Goal: Task Accomplishment & Management: Manage account settings

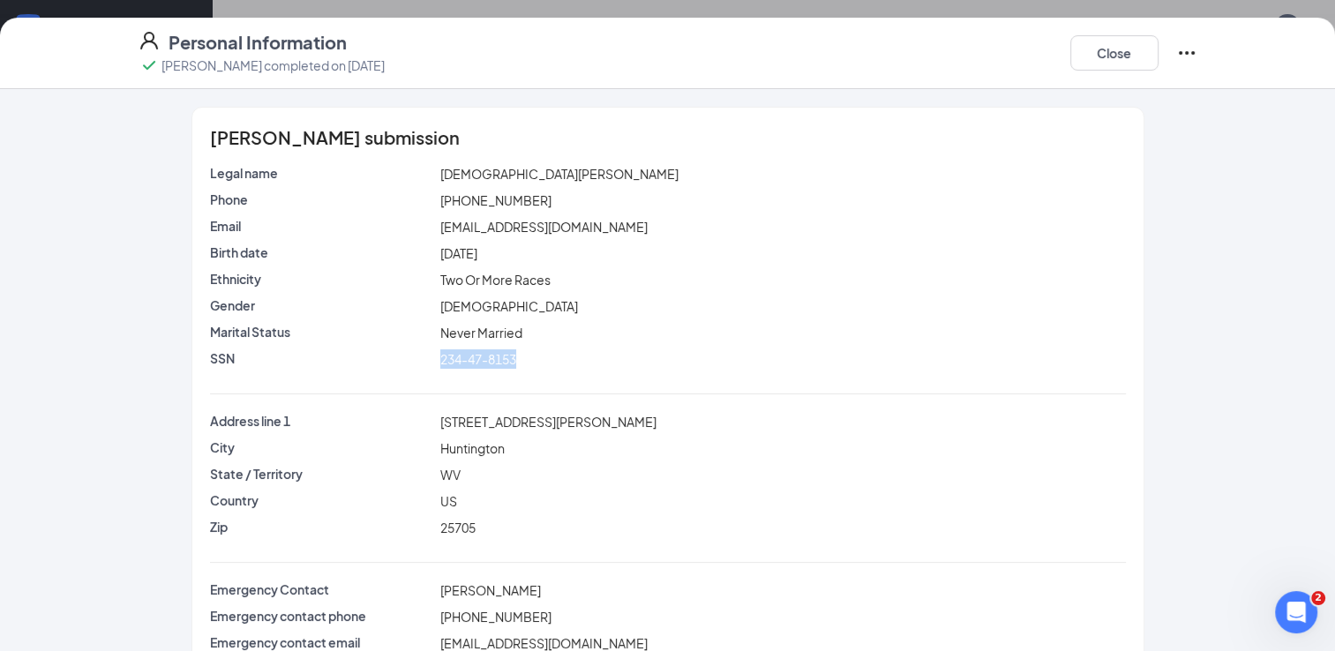
scroll to position [198, 0]
click at [1104, 64] on button "Close" at bounding box center [1114, 52] width 88 height 35
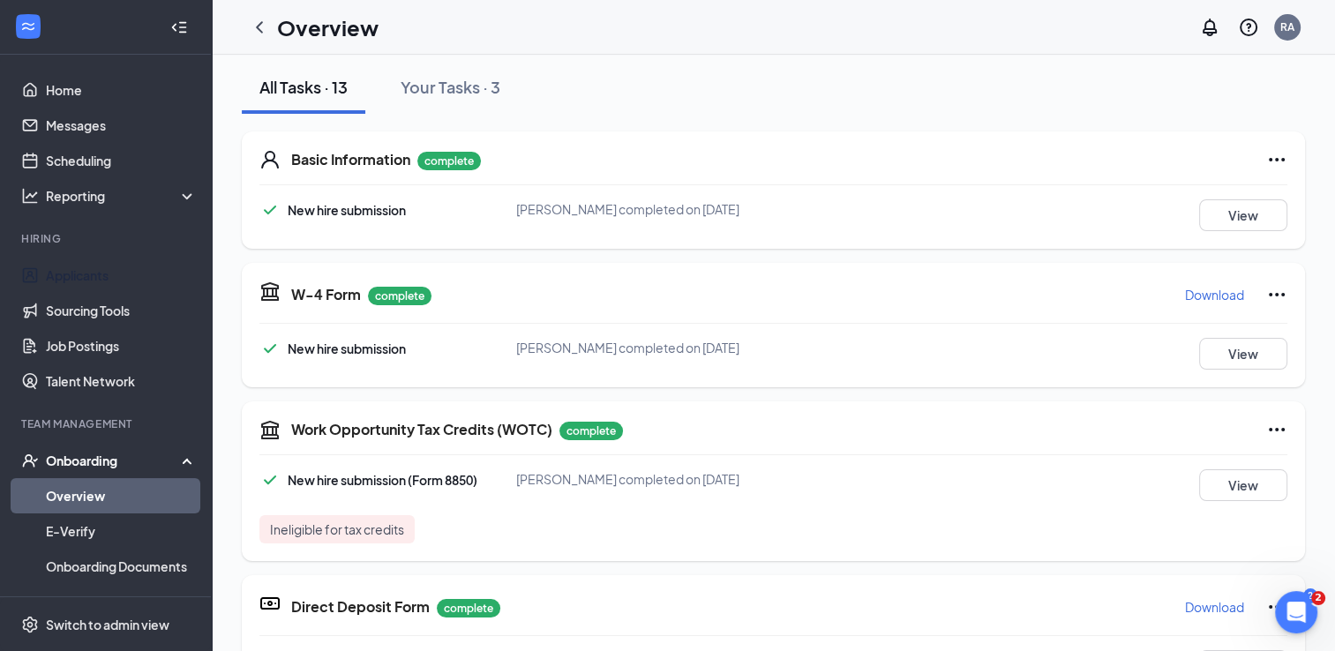
click at [87, 281] on link "Applicants" at bounding box center [121, 275] width 151 height 35
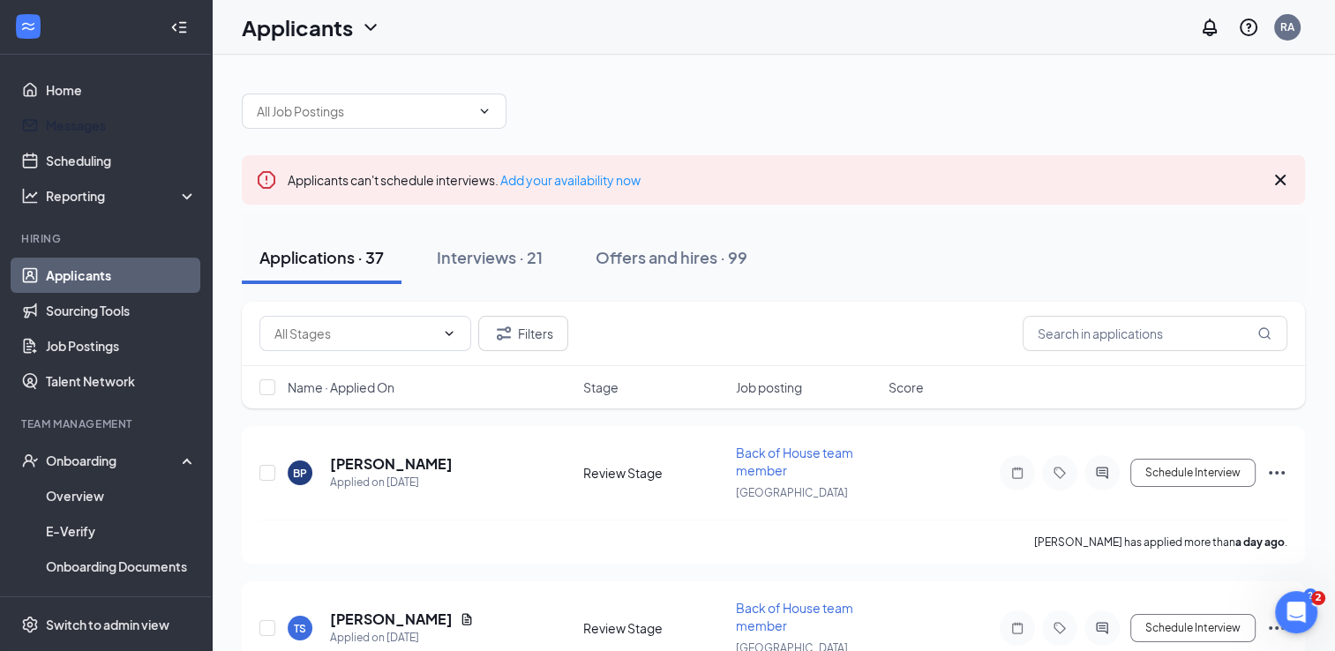
click at [49, 126] on link "Messages" at bounding box center [121, 125] width 151 height 35
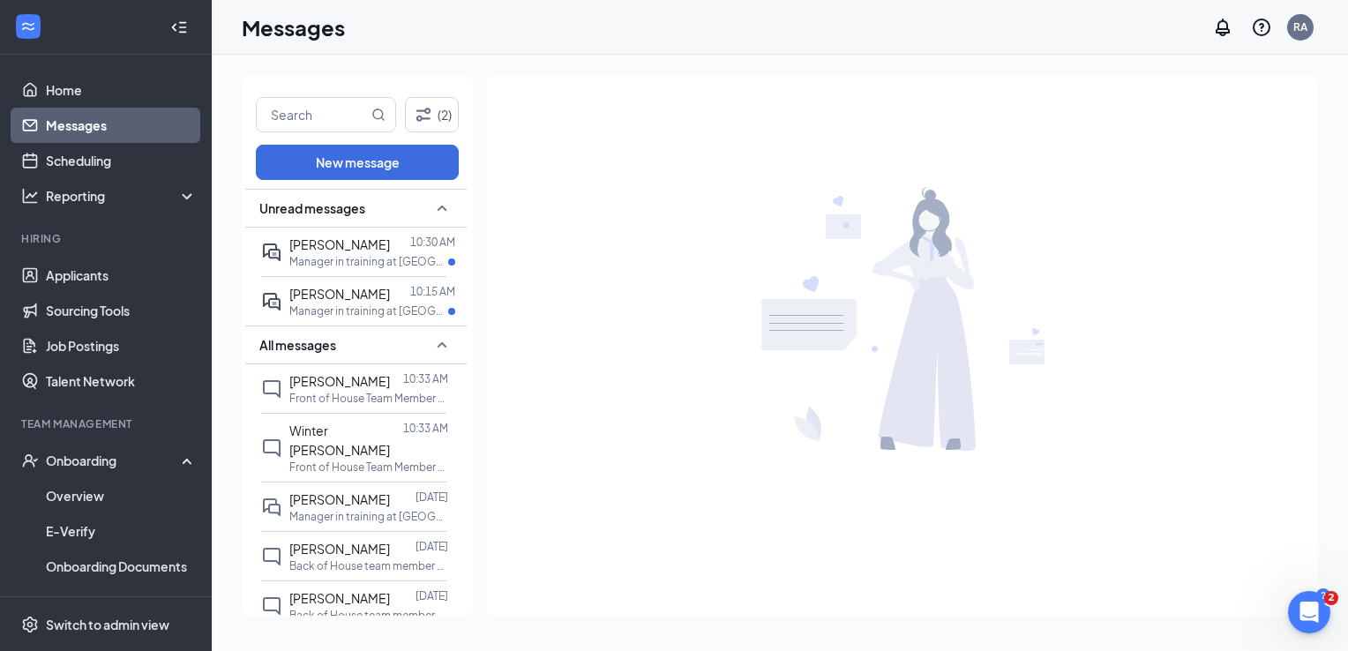
click at [380, 259] on p "Manager in training at [GEOGRAPHIC_DATA]" at bounding box center [368, 261] width 159 height 15
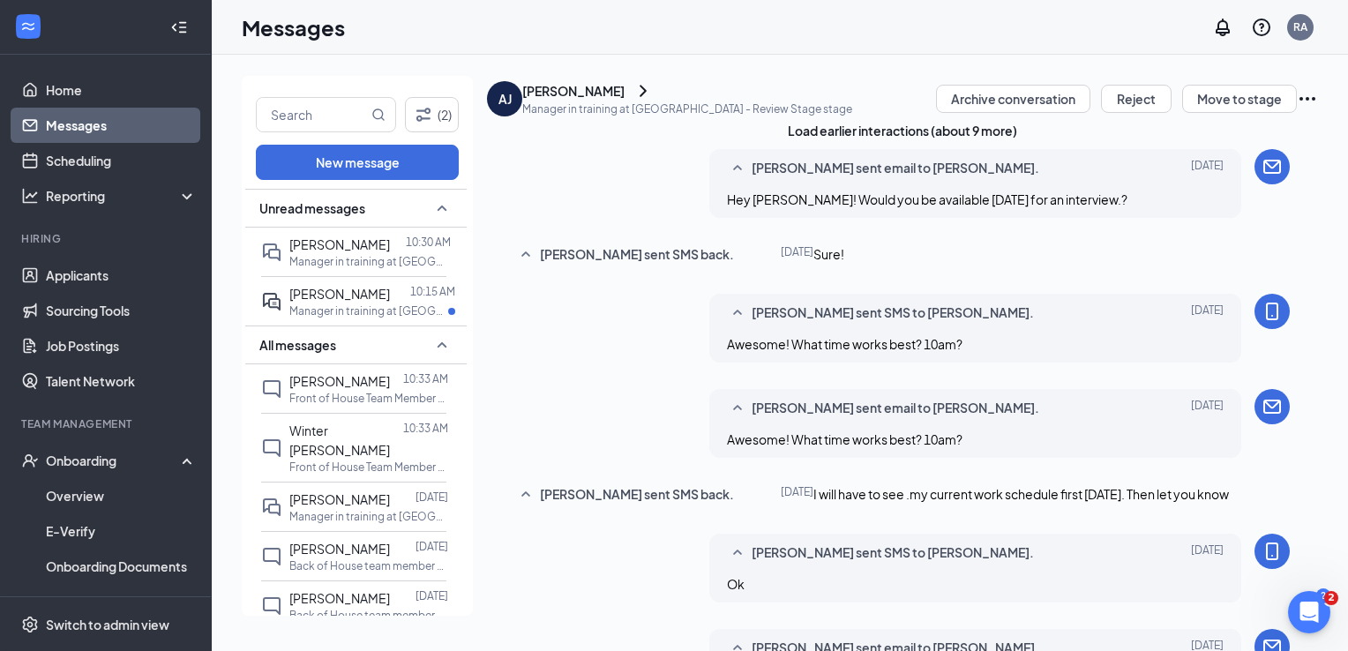
scroll to position [730, 0]
type textarea "Ok great [DATE] at 10am ?"
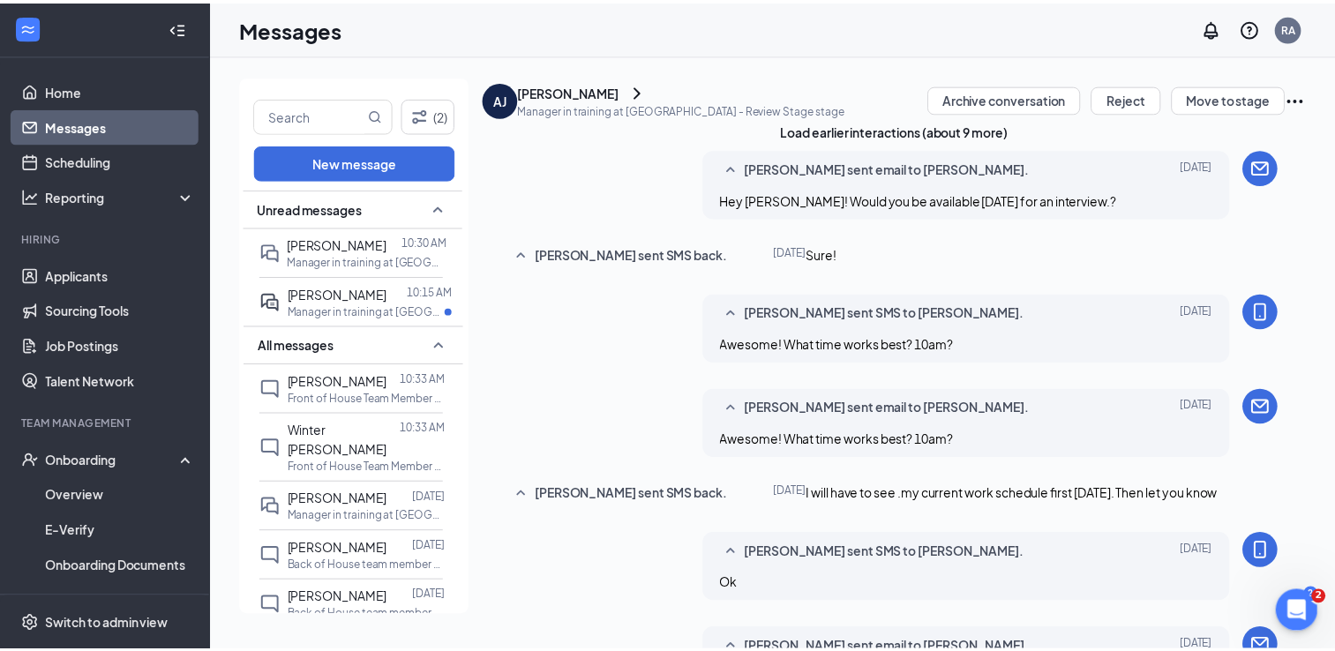
scroll to position [826, 0]
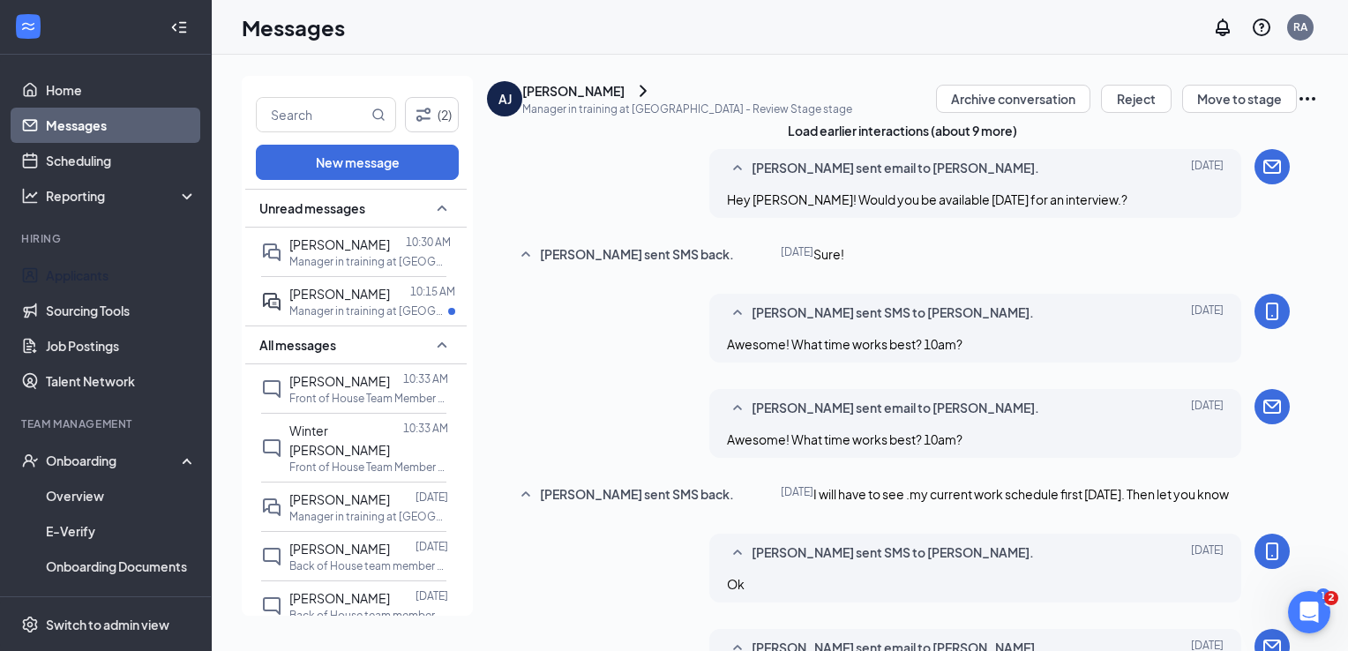
click at [63, 273] on link "Applicants" at bounding box center [121, 275] width 151 height 35
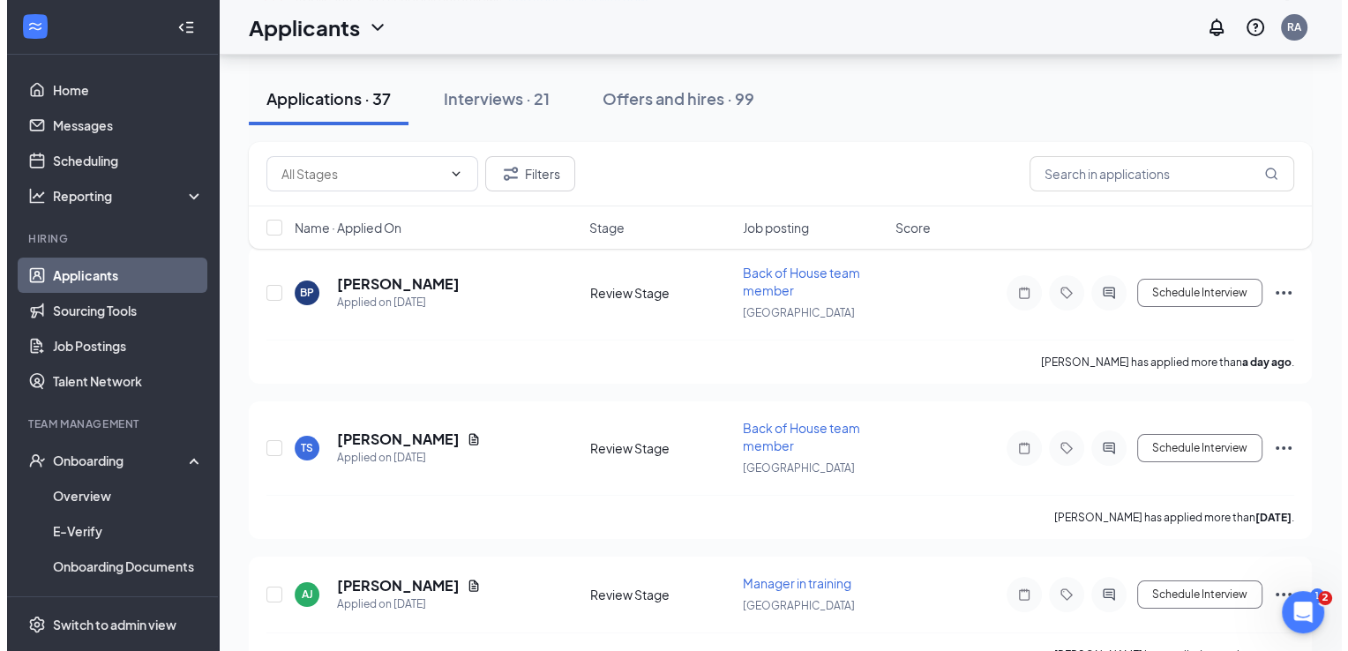
scroll to position [182, 0]
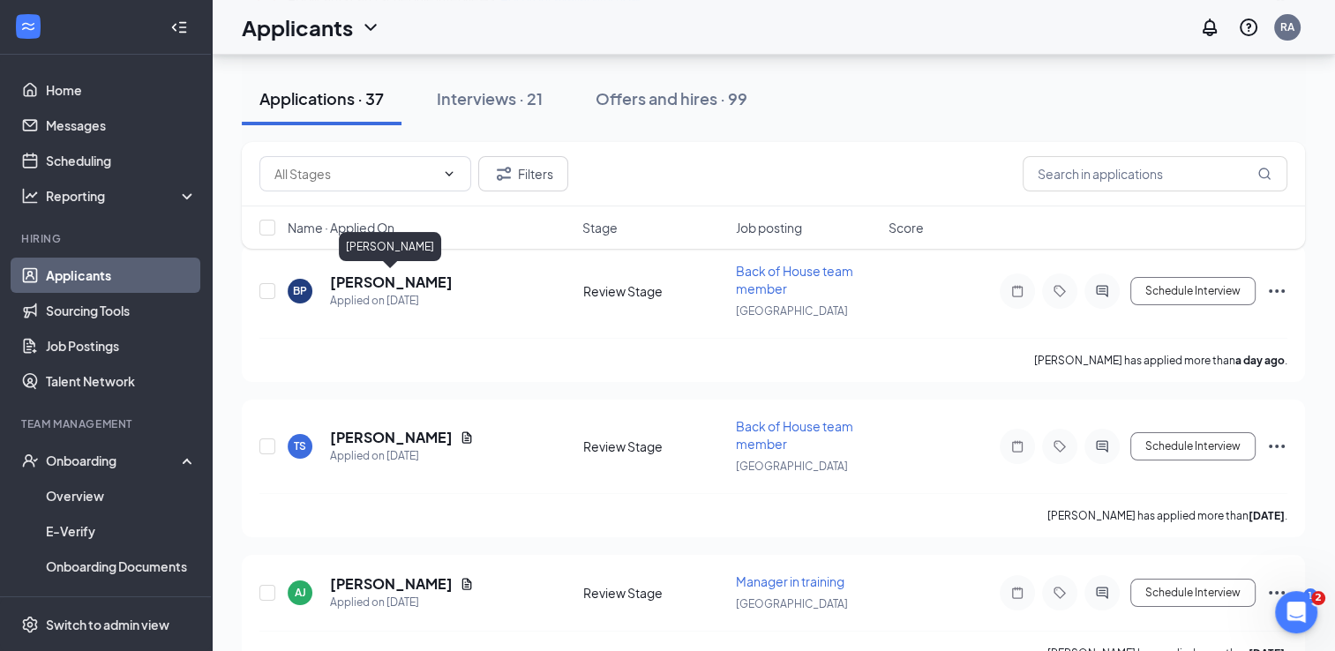
click at [385, 286] on h5 "[PERSON_NAME]" at bounding box center [391, 282] width 123 height 19
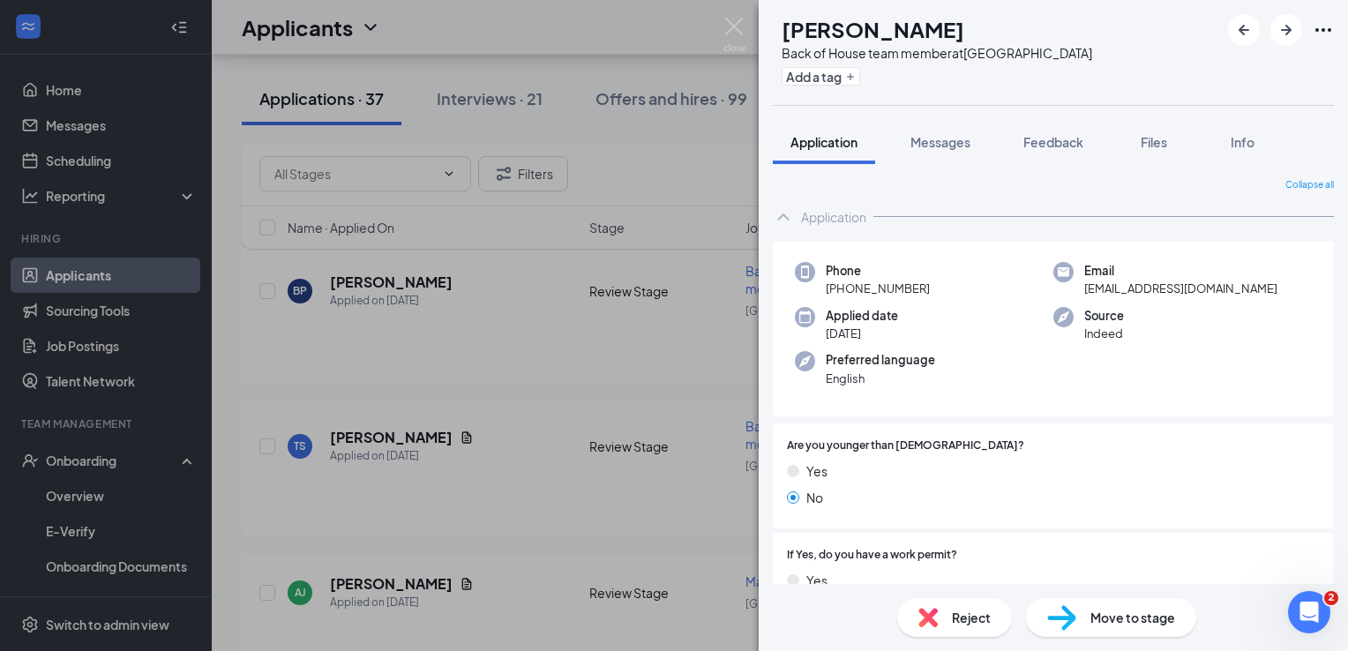
click at [482, 369] on div "BP [PERSON_NAME] Back of House team member at [GEOGRAPHIC_DATA] Add a tag Appli…" at bounding box center [674, 325] width 1348 height 651
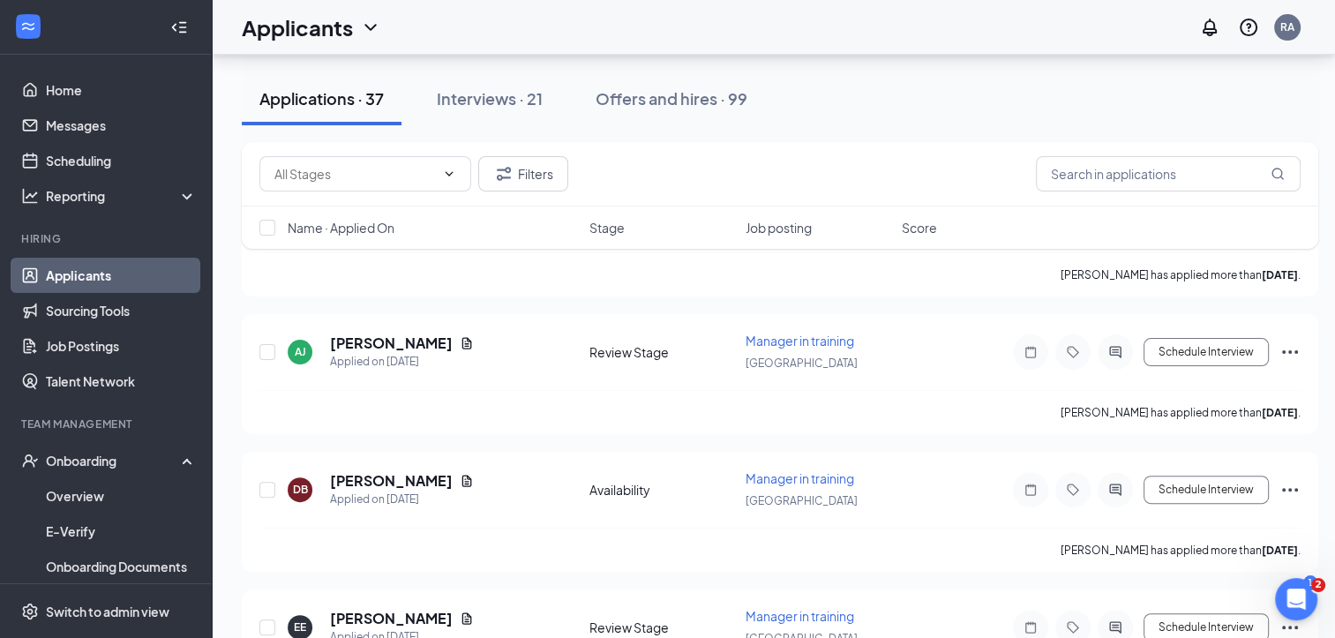
scroll to position [423, 13]
click at [460, 475] on icon "Document" at bounding box center [467, 480] width 14 height 14
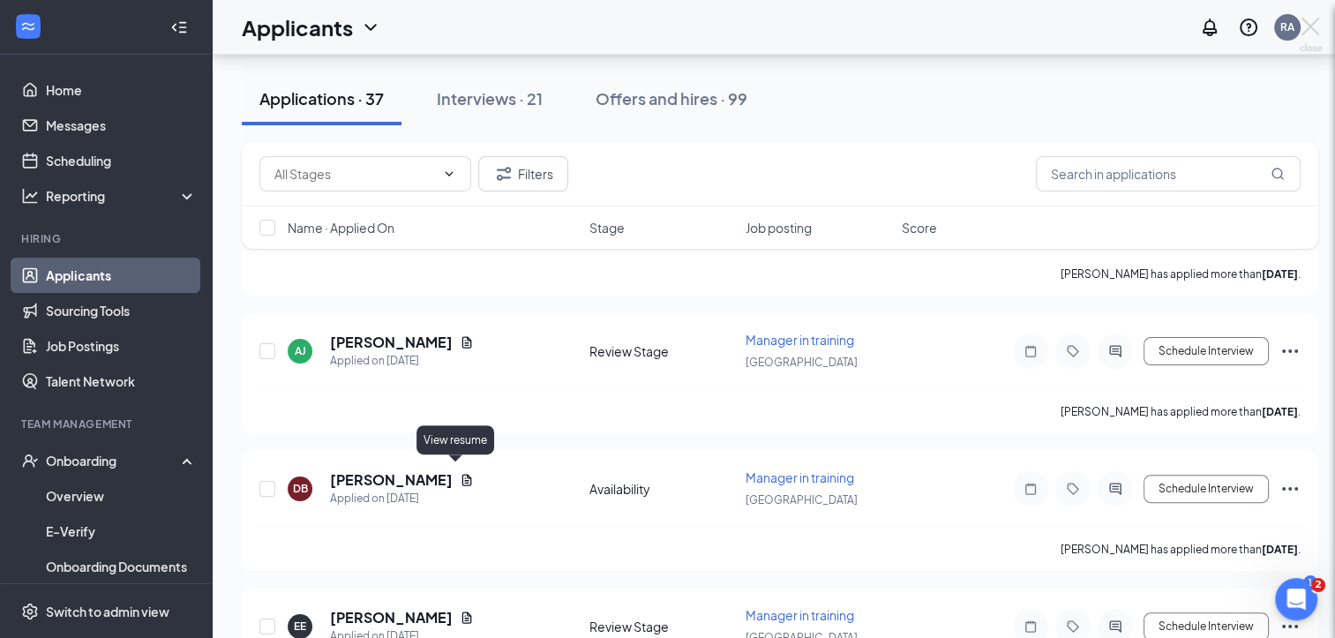
scroll to position [423, 0]
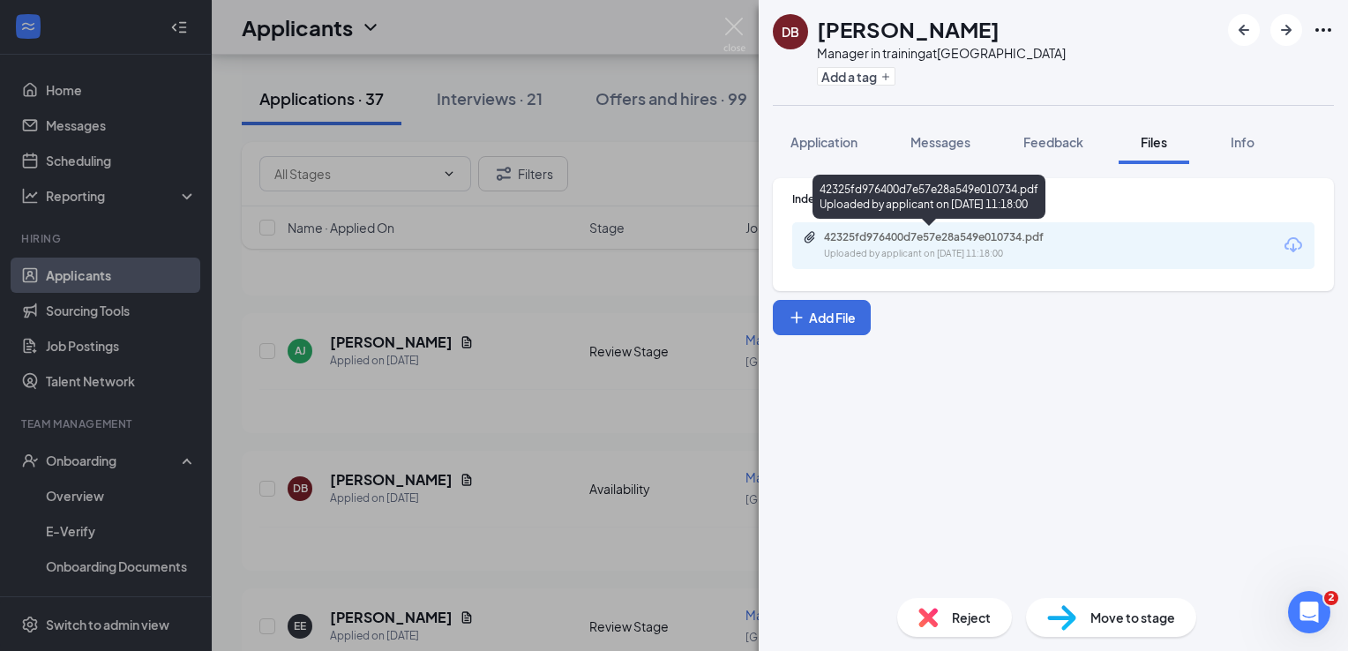
click at [848, 213] on div "42325fd976400d7e57e28a549e010734.pdf Uploaded by applicant on [DATE] 11:18:00" at bounding box center [928, 197] width 233 height 44
click at [876, 240] on div "42325fd976400d7e57e28a549e010734.pdf" at bounding box center [947, 237] width 247 height 14
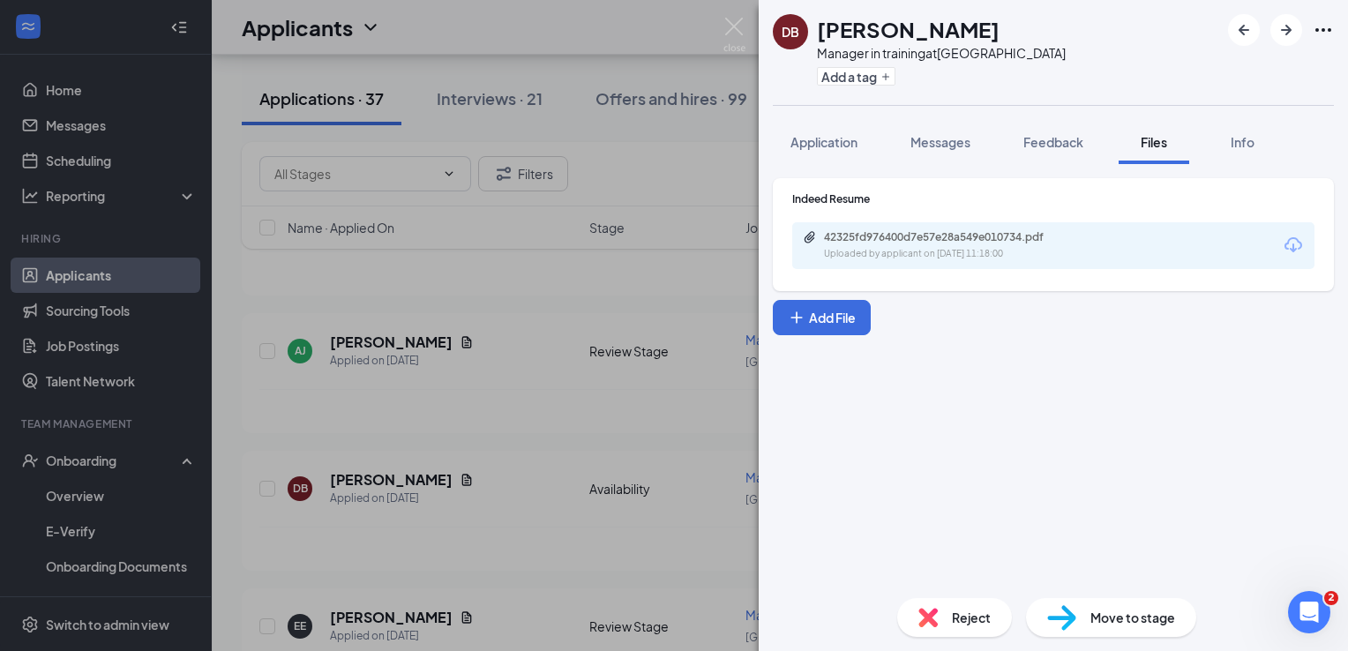
click at [533, 302] on div "DB [PERSON_NAME] Manager in training at [GEOGRAPHIC_DATA] Add a tag Application…" at bounding box center [674, 325] width 1348 height 651
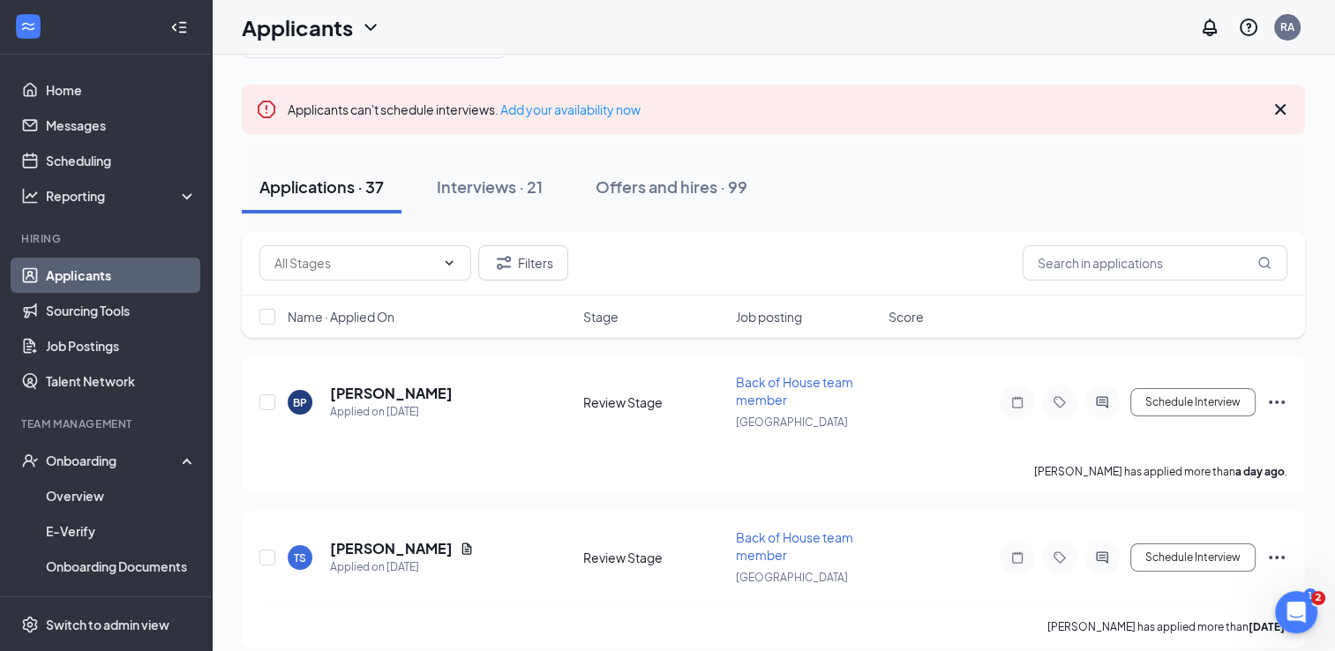
scroll to position [18, 0]
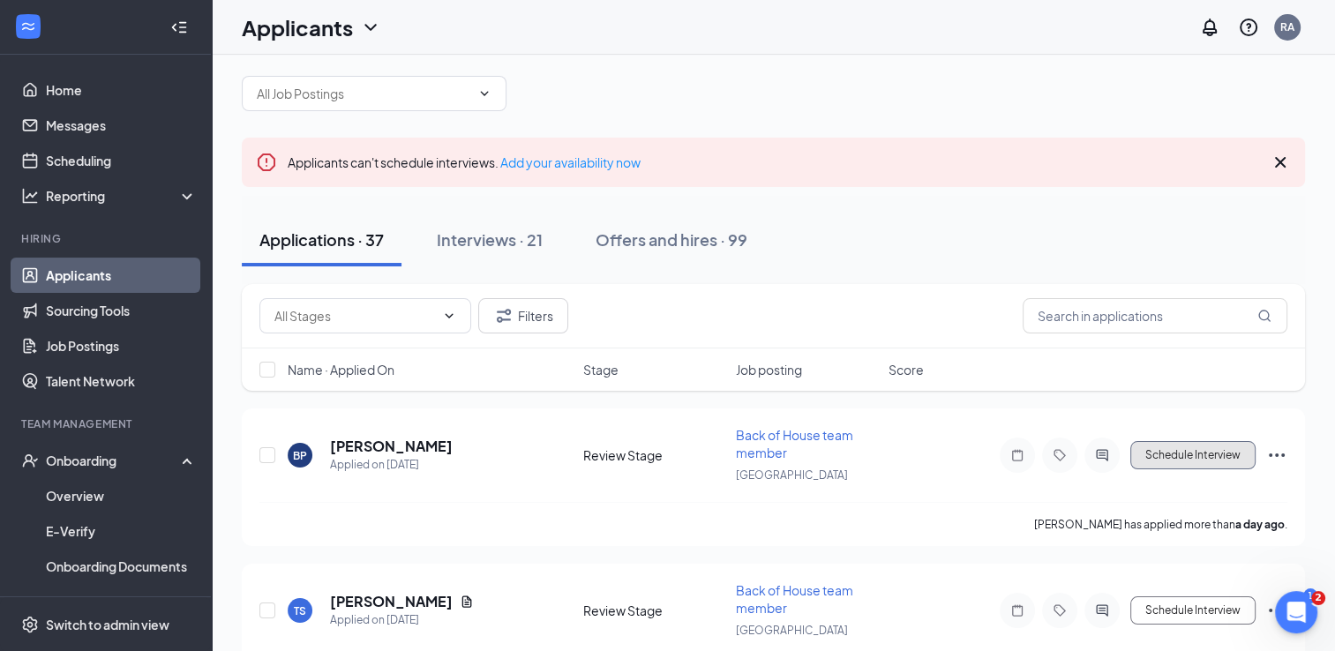
click at [1195, 460] on button "Schedule Interview" at bounding box center [1192, 455] width 125 height 28
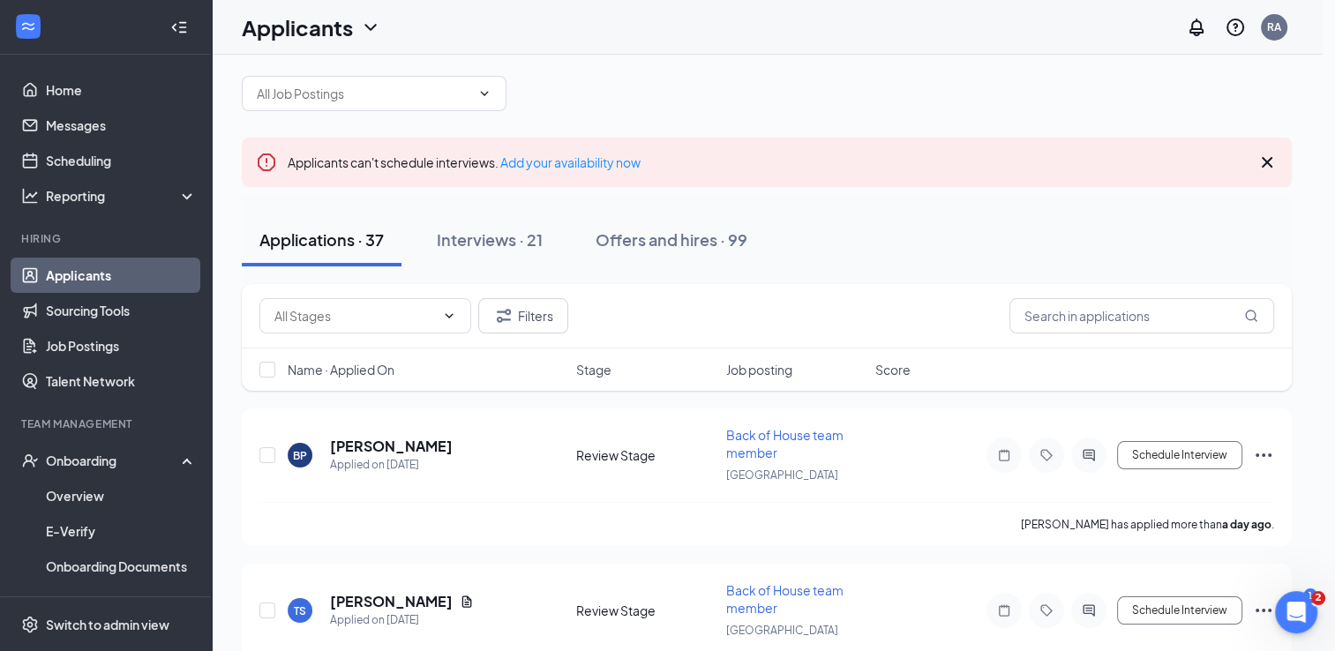
scroll to position [93, 0]
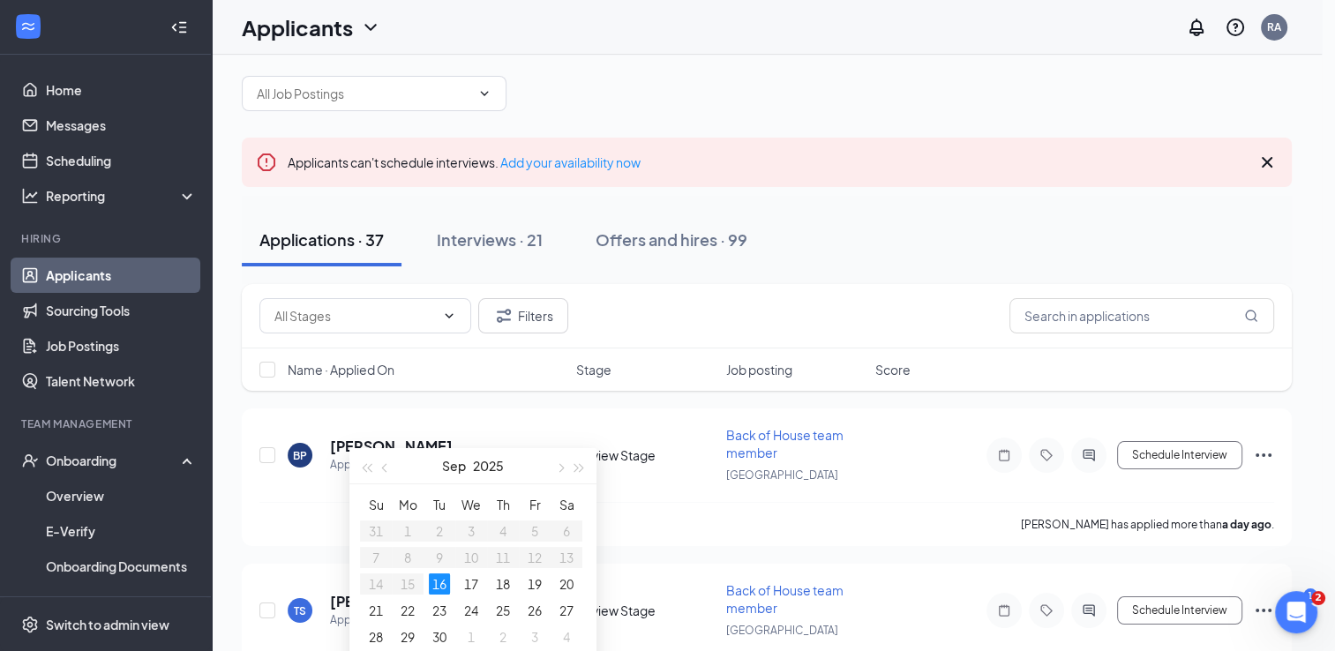
type input "[DATE]"
click at [464, 584] on div "17" at bounding box center [470, 583] width 21 height 21
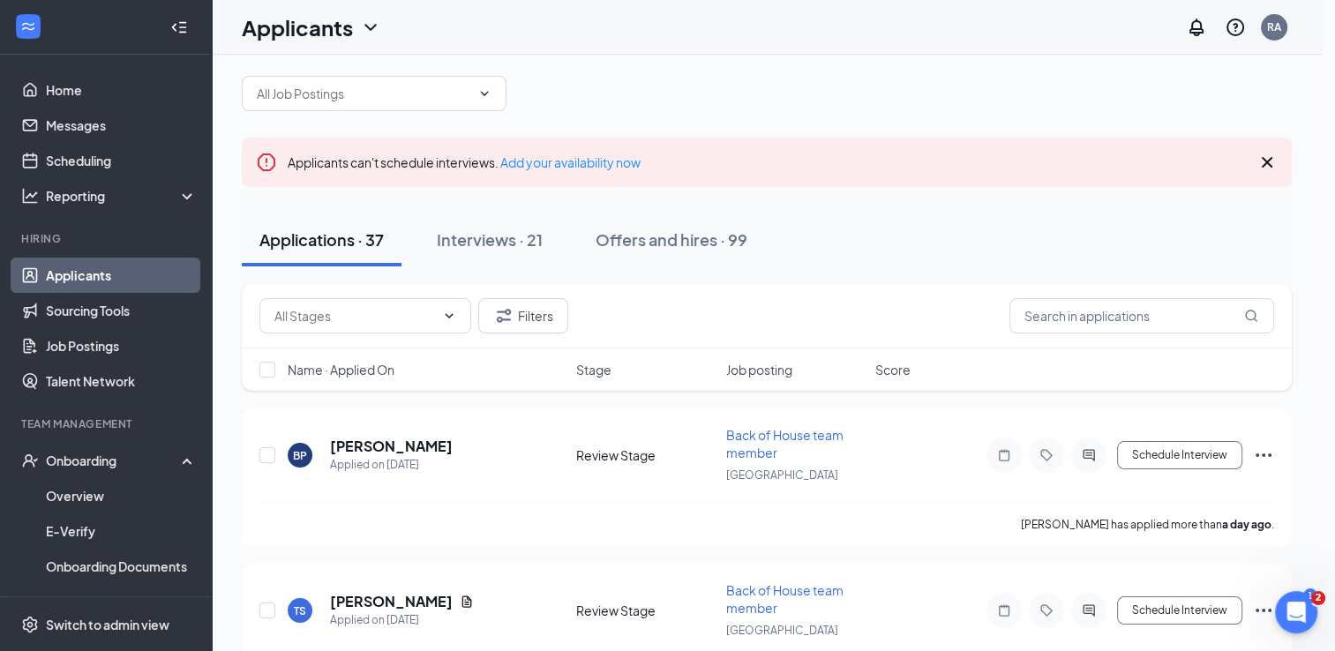
type input "01:30 PM"
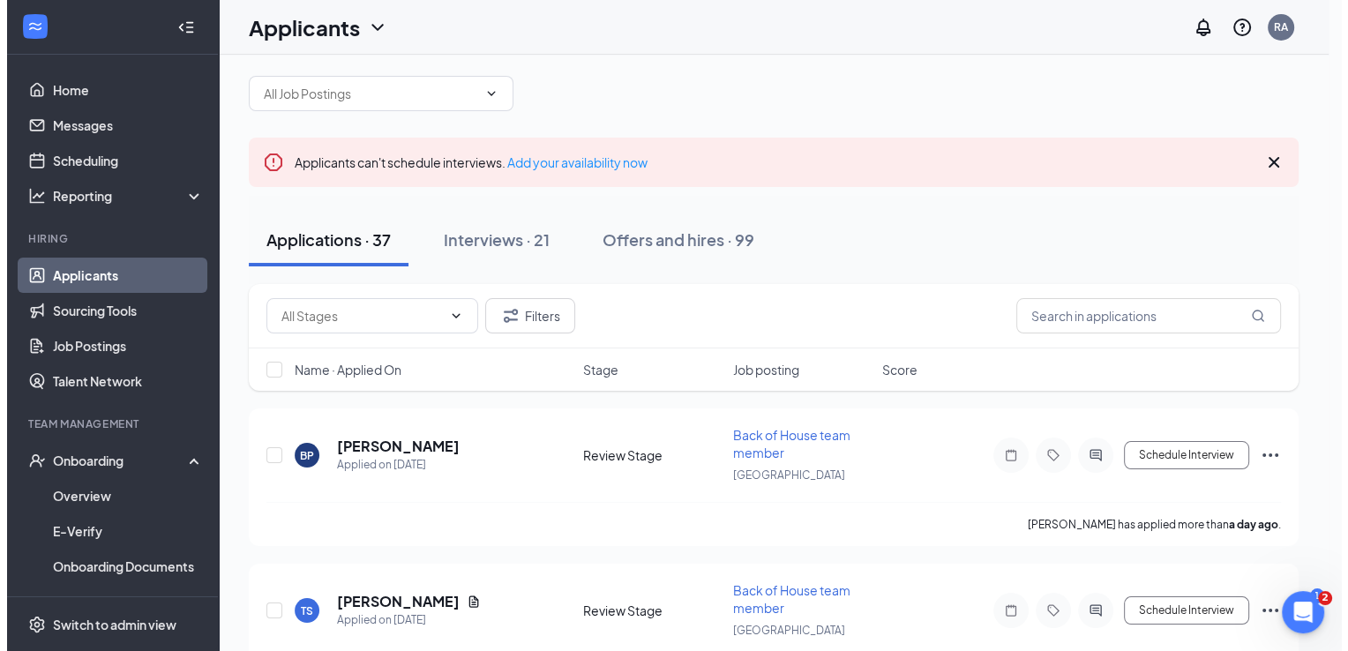
scroll to position [2089, 0]
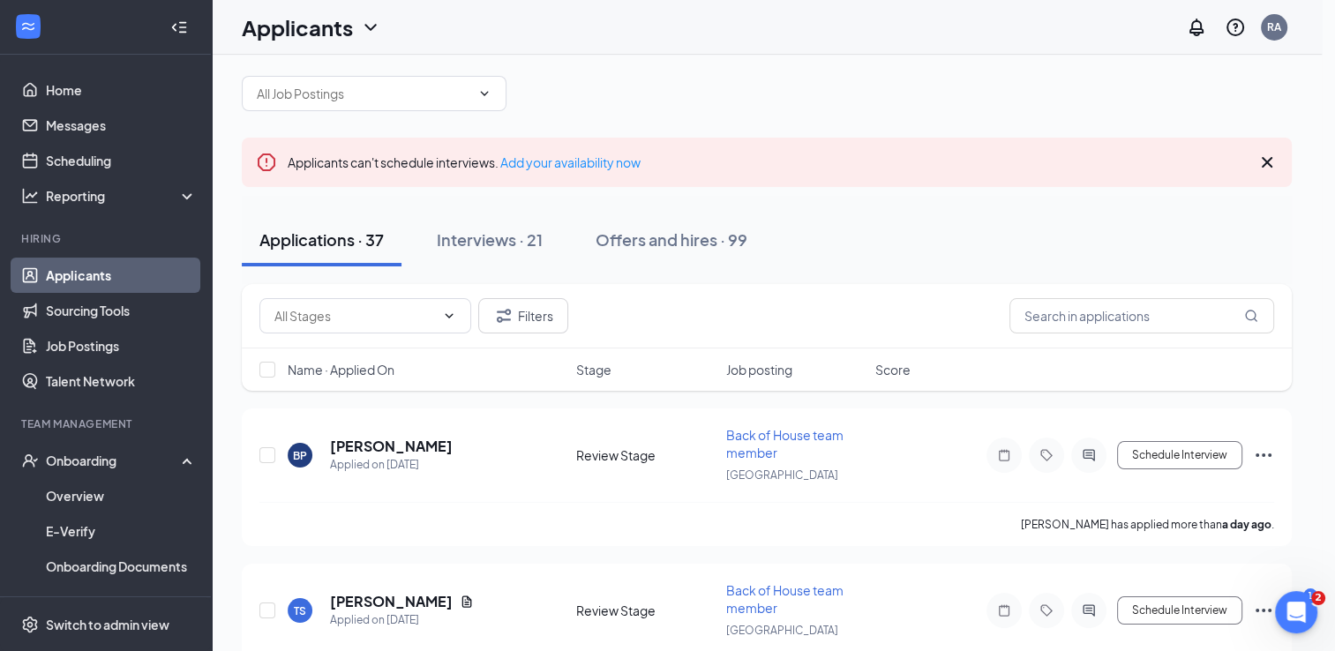
type input "01:45 PM"
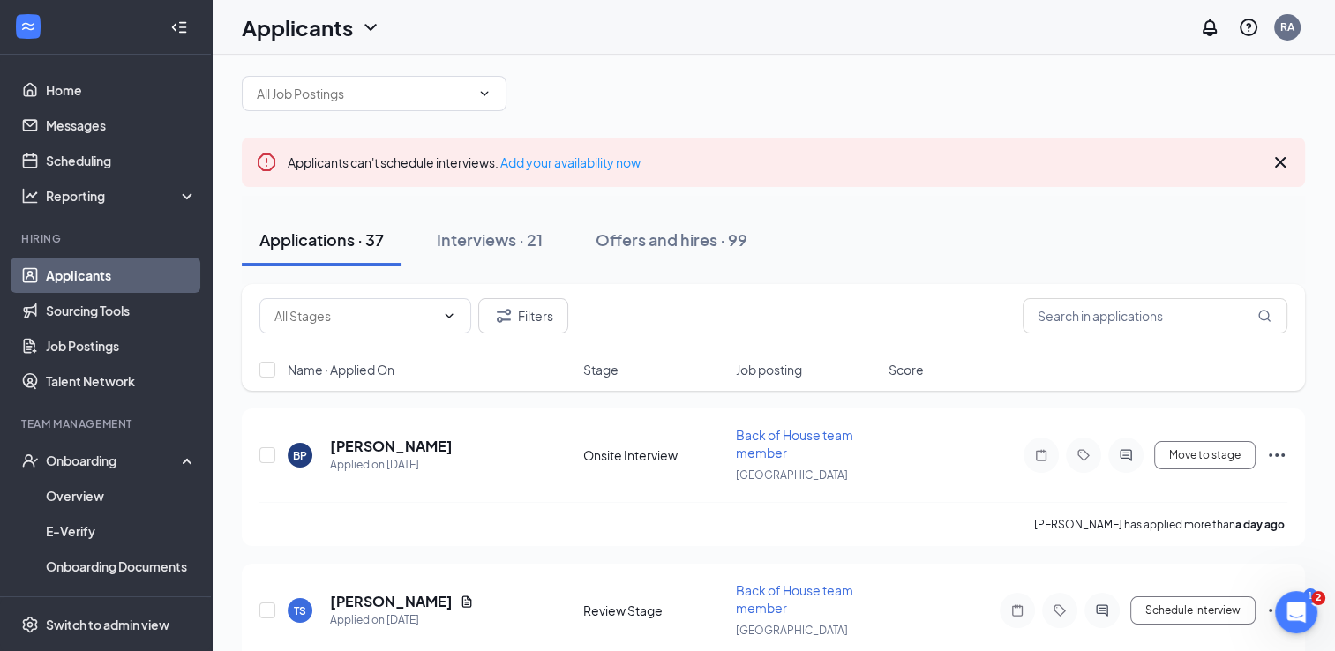
click at [1101, 453] on div at bounding box center [1083, 455] width 120 height 35
click at [1125, 451] on icon "ActiveChat" at bounding box center [1124, 454] width 11 height 11
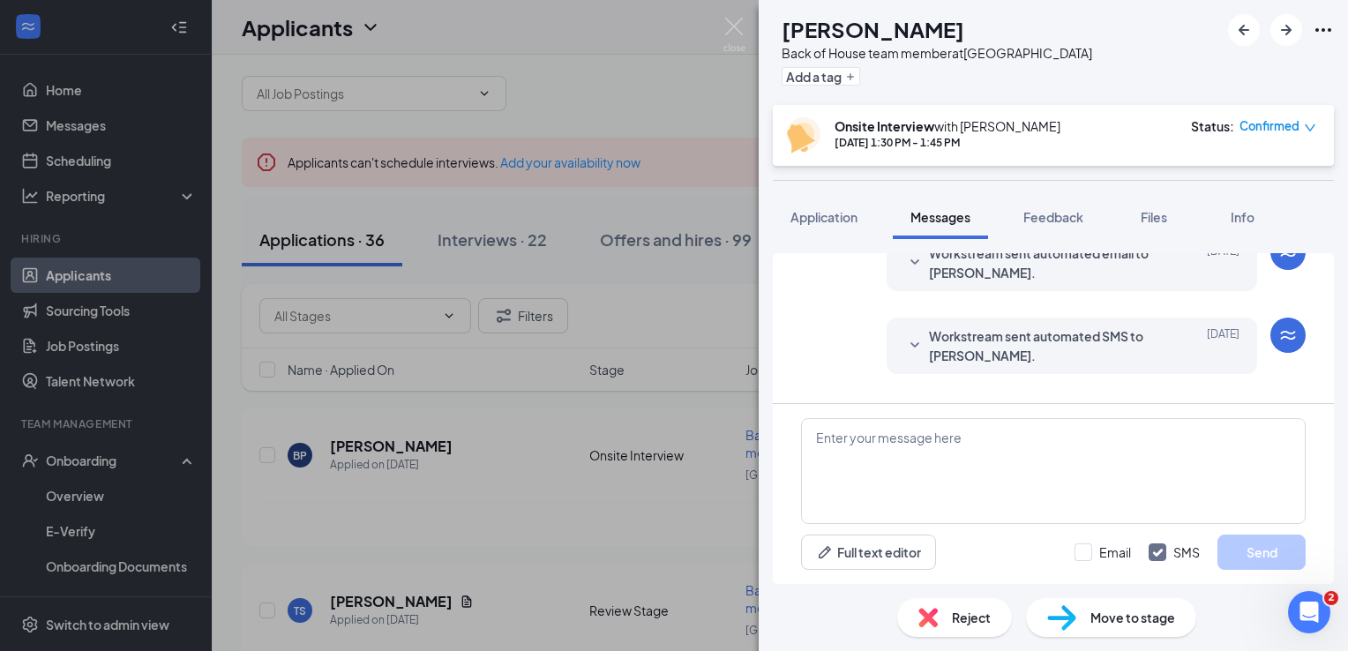
scroll to position [430, 0]
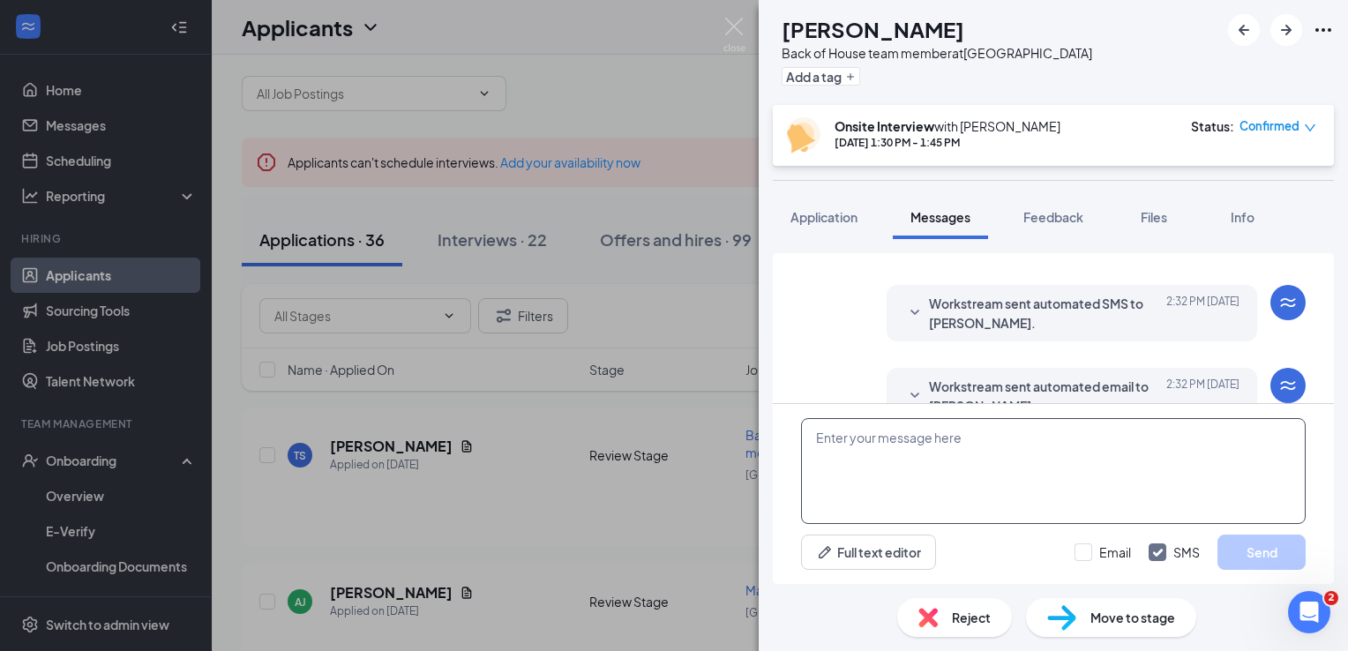
click at [864, 463] on textarea at bounding box center [1053, 471] width 505 height 106
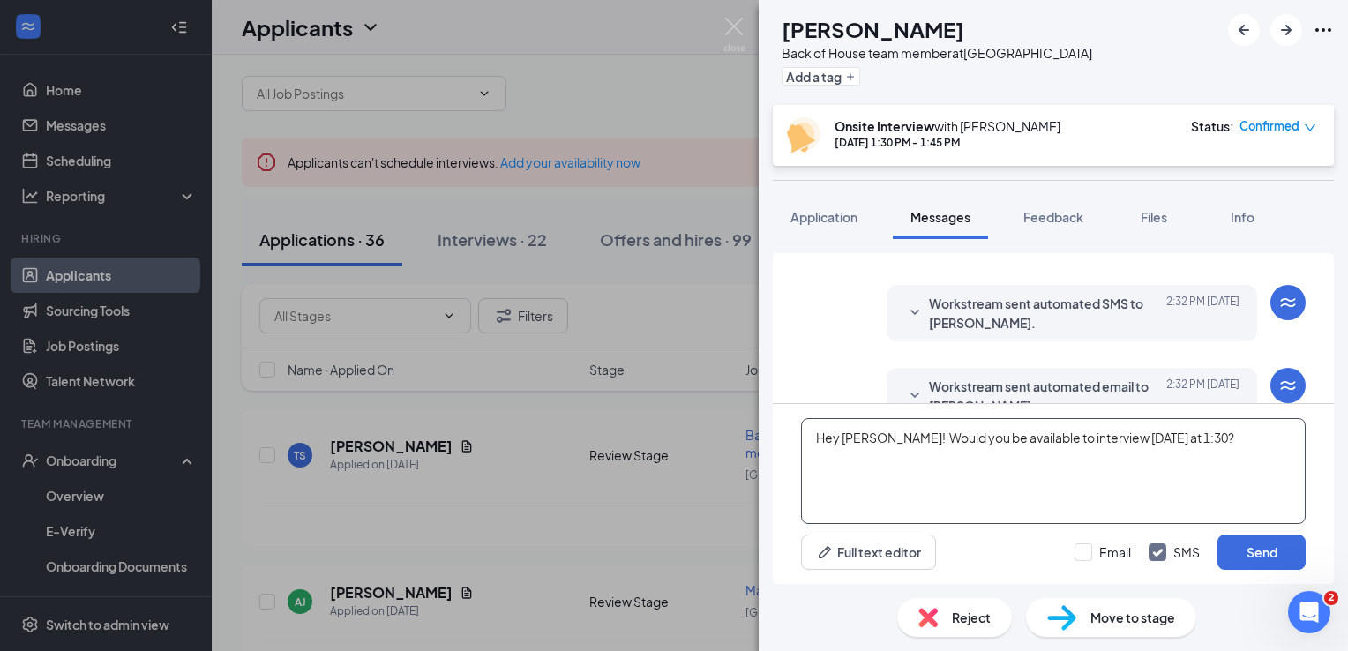
type textarea "Hey [PERSON_NAME]! Would you be available to interview [DATE] at 1:30?"
click at [1250, 559] on button "Send" at bounding box center [1261, 552] width 88 height 35
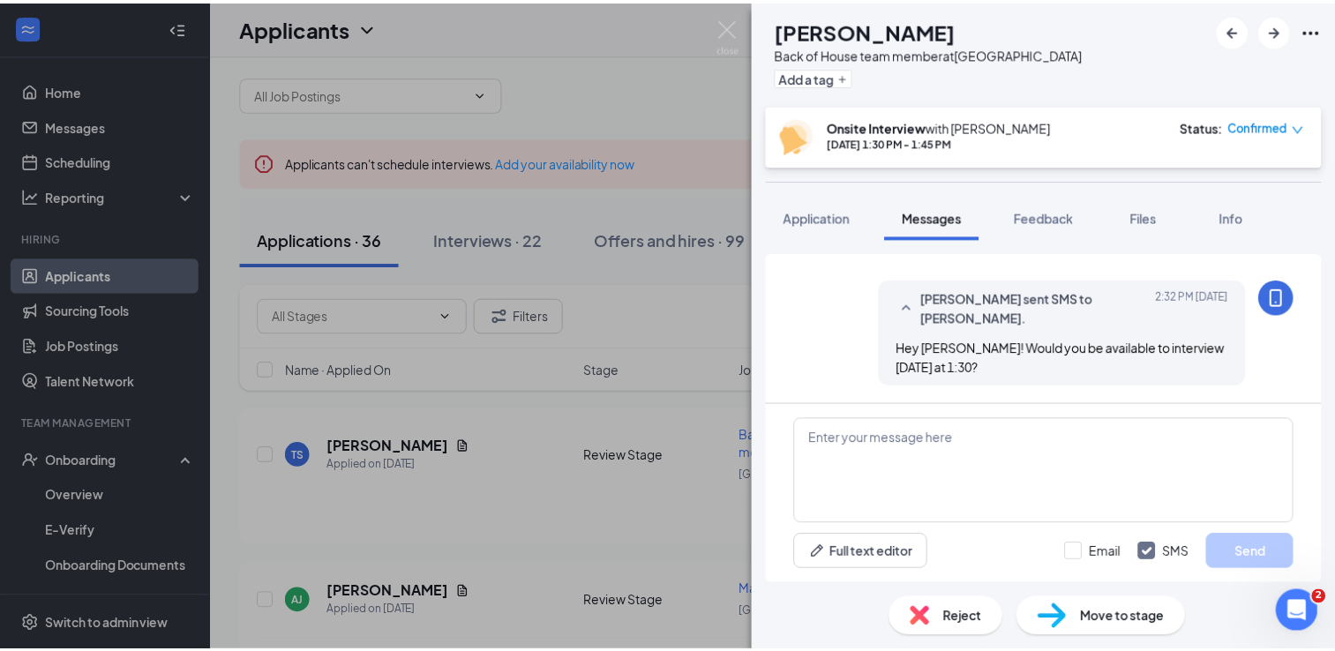
scroll to position [638, 0]
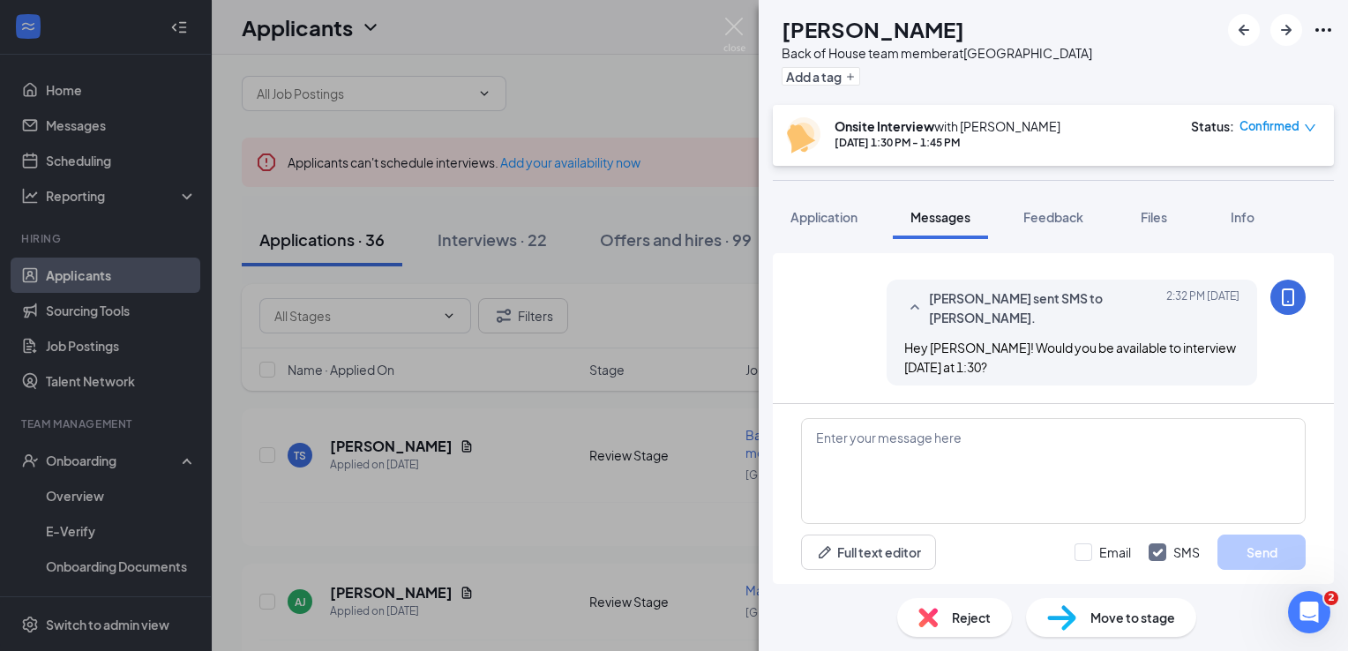
click at [303, 499] on div "BP [PERSON_NAME] Back of House team member at [GEOGRAPHIC_DATA] Add a tag Onsit…" at bounding box center [674, 325] width 1348 height 651
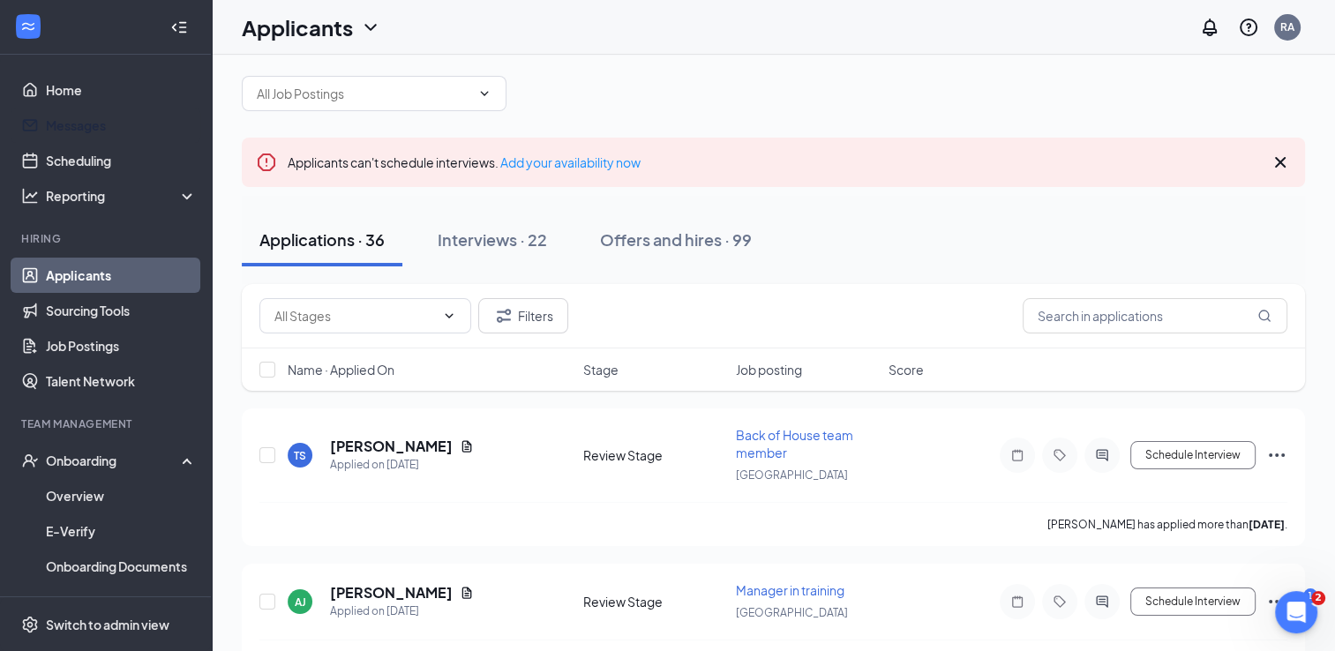
click at [56, 131] on link "Messages" at bounding box center [121, 125] width 151 height 35
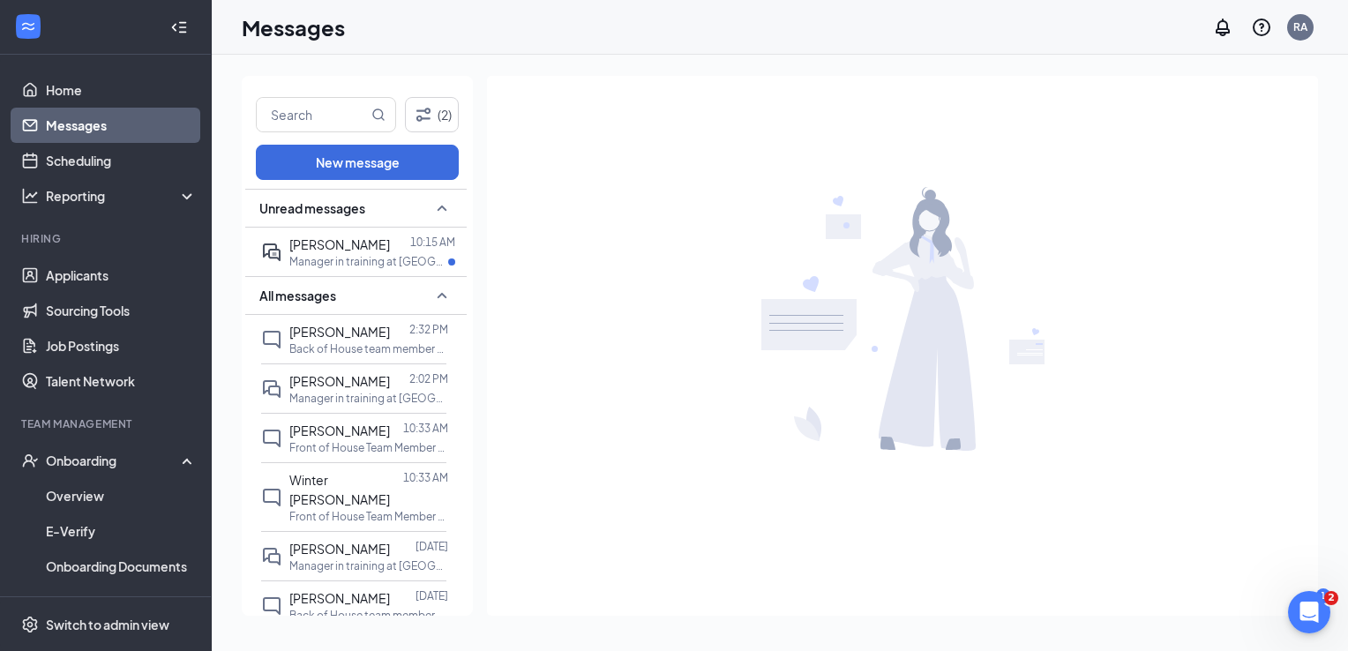
click at [347, 268] on p "Manager in training at [GEOGRAPHIC_DATA]" at bounding box center [368, 261] width 159 height 15
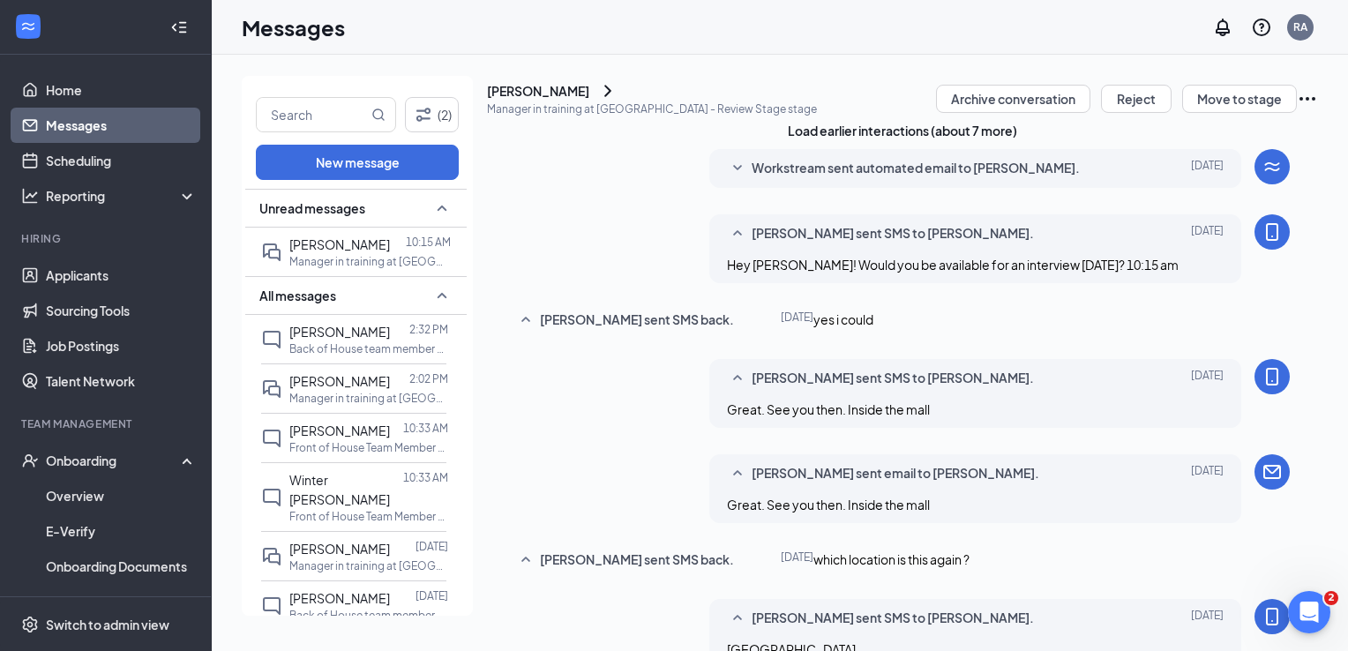
scroll to position [67, 0]
type textarea "Can you make it in [DATE] before 4pm?"
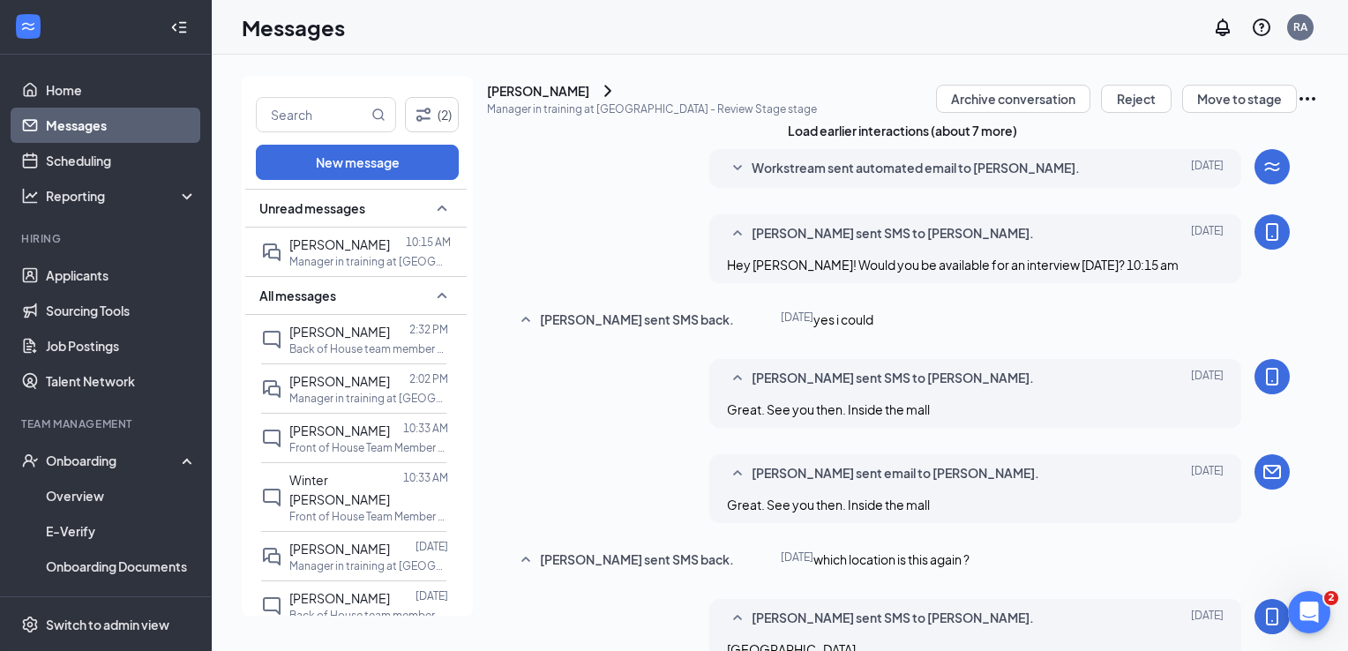
click at [91, 133] on link "Messages" at bounding box center [121, 125] width 151 height 35
click at [328, 336] on span "[PERSON_NAME]" at bounding box center [339, 332] width 101 height 16
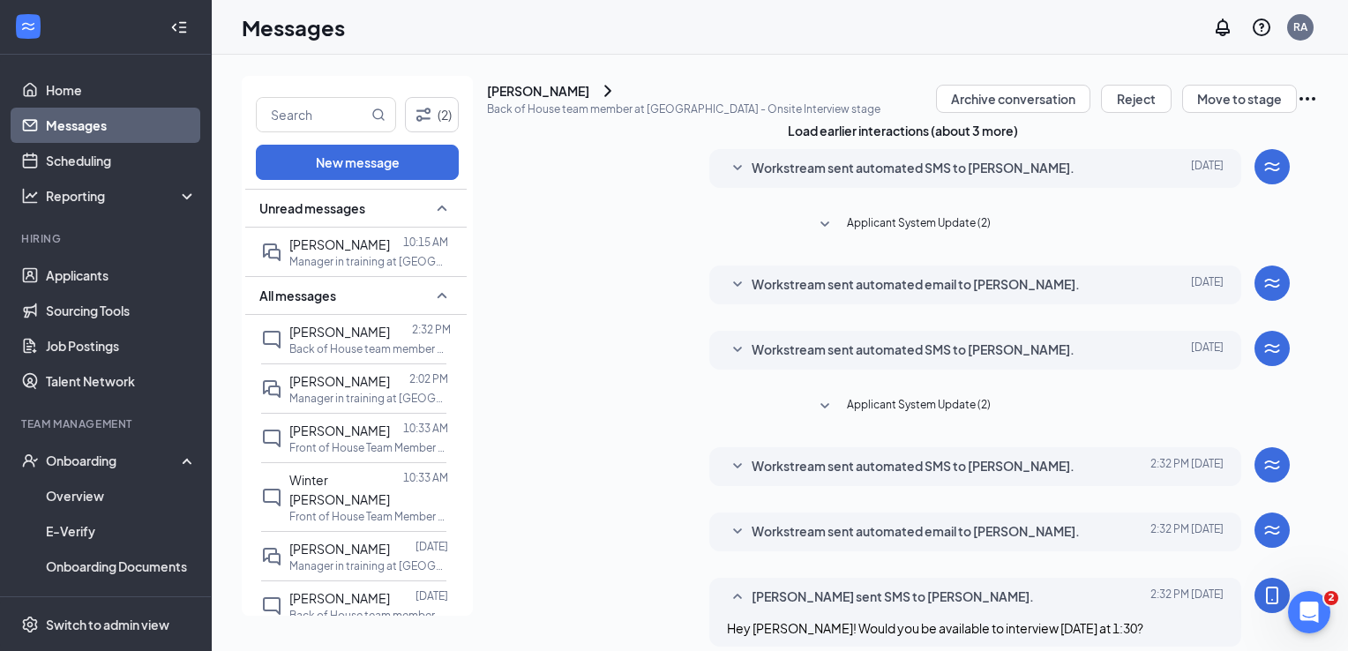
scroll to position [302, 0]
click at [67, 281] on link "Applicants" at bounding box center [121, 275] width 151 height 35
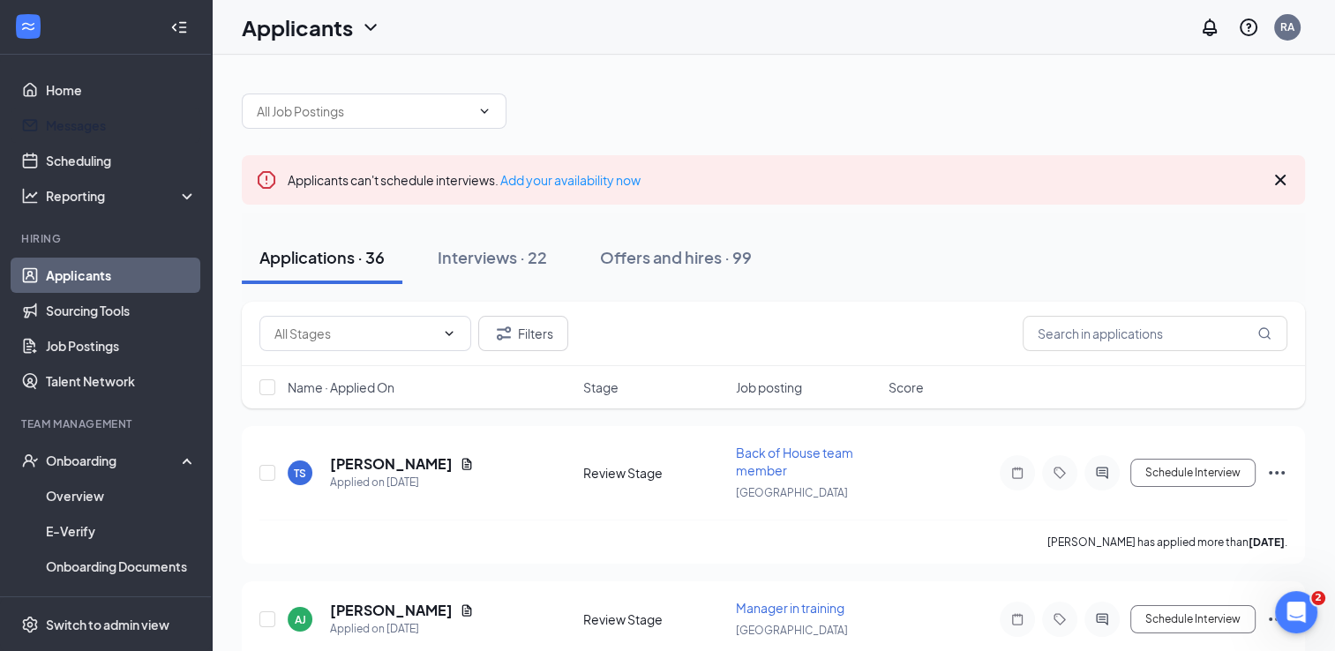
click at [54, 122] on link "Messages" at bounding box center [121, 125] width 151 height 35
